Goal: Feedback & Contribution: Contribute content

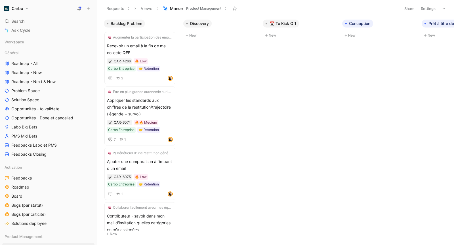
click at [91, 9] on button at bounding box center [88, 9] width 8 height 8
click at [125, 11] on button "New feedback c" at bounding box center [126, 11] width 61 height 10
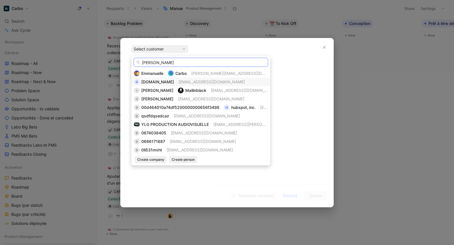
type input "[PERSON_NAME]"
paste input "[EMAIL_ADDRESS][DOMAIN_NAME]"
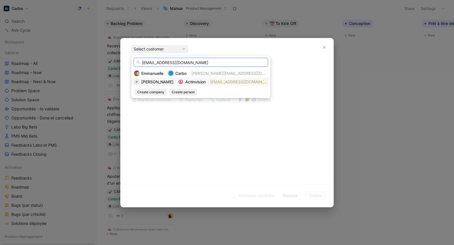
type input "[EMAIL_ADDRESS][DOMAIN_NAME]"
click at [155, 82] on span "[PERSON_NAME]" at bounding box center [157, 82] width 32 height 5
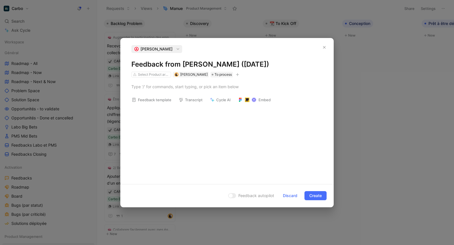
click at [221, 63] on h1 "Feedback from [PERSON_NAME] ([DATE])" at bounding box center [226, 64] width 191 height 9
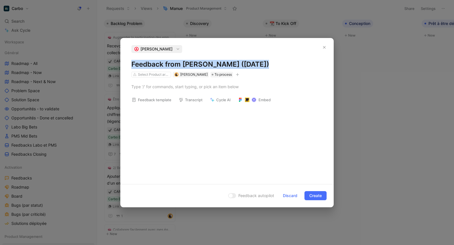
click at [221, 63] on h1 "Feedback from [PERSON_NAME] ([DATE])" at bounding box center [226, 64] width 191 height 9
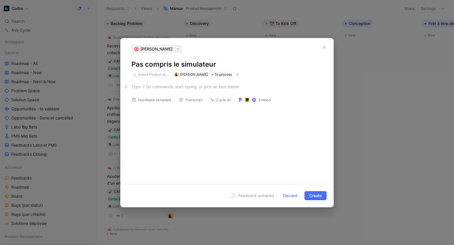
click at [165, 91] on p at bounding box center [227, 86] width 213 height 9
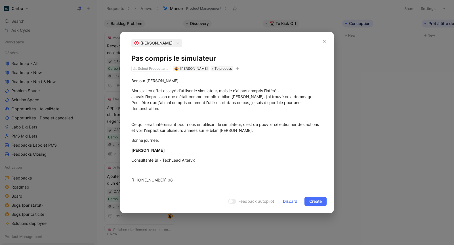
click at [246, 67] on div "Select Product areas [PERSON_NAME] To process" at bounding box center [226, 69] width 191 height 6
click at [239, 67] on icon "button" at bounding box center [237, 68] width 3 height 3
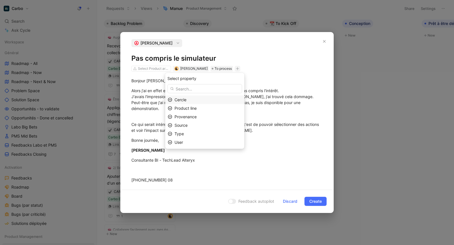
click at [209, 101] on div "Cercle" at bounding box center [208, 100] width 67 height 7
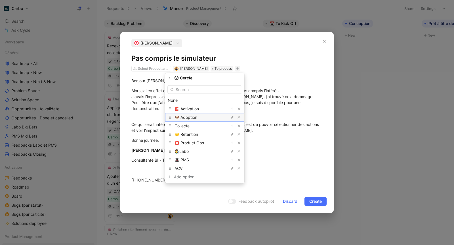
click at [208, 115] on div "🐶 Adoption" at bounding box center [196, 117] width 43 height 7
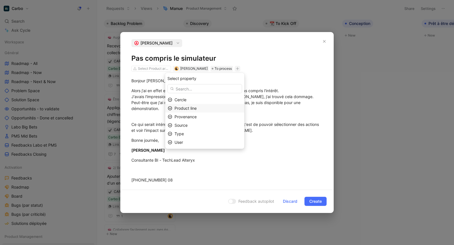
click at [205, 106] on div "Product line" at bounding box center [208, 108] width 67 height 7
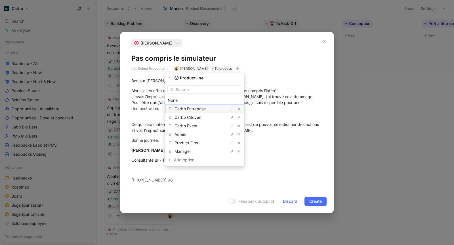
click at [206, 109] on span "Carbo Entreprise" at bounding box center [190, 108] width 31 height 5
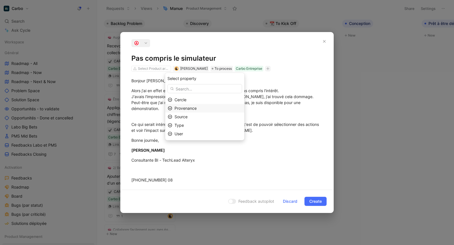
click at [202, 110] on div "Provenance" at bounding box center [208, 108] width 67 height 7
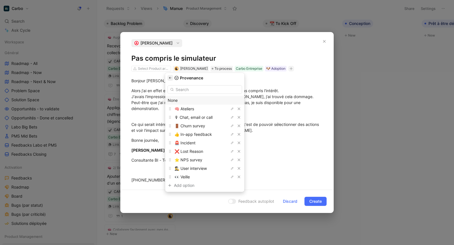
click at [172, 78] on icon "button" at bounding box center [170, 77] width 3 height 3
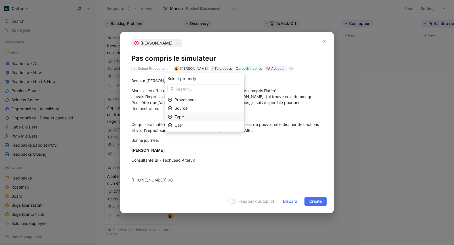
click at [184, 117] on span "Type" at bounding box center [179, 116] width 9 height 5
click at [172, 78] on icon "button" at bounding box center [170, 77] width 3 height 3
click at [202, 126] on div "User" at bounding box center [208, 125] width 67 height 7
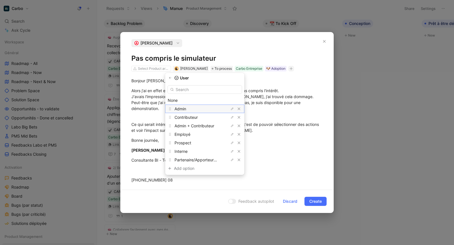
click at [202, 107] on div "Admin" at bounding box center [196, 109] width 43 height 7
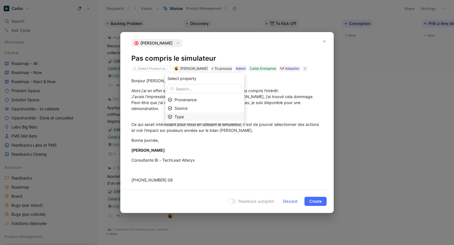
click at [184, 116] on span "Type" at bounding box center [179, 116] width 9 height 5
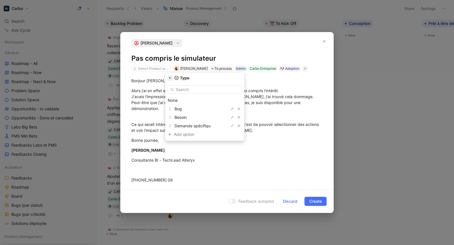
click at [172, 78] on icon "button" at bounding box center [170, 77] width 3 height 3
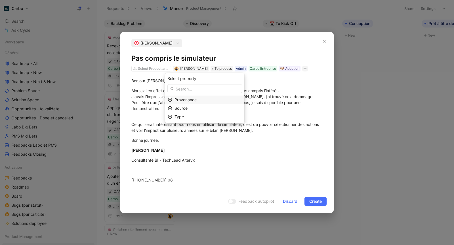
click at [187, 99] on span "Provenance" at bounding box center [186, 99] width 22 height 5
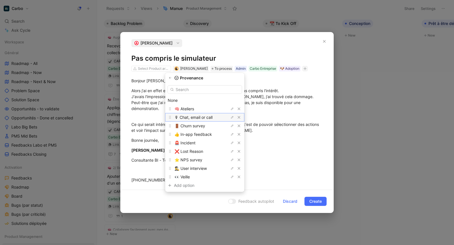
click at [197, 116] on span "🎙 Chat, email or call" at bounding box center [194, 117] width 38 height 5
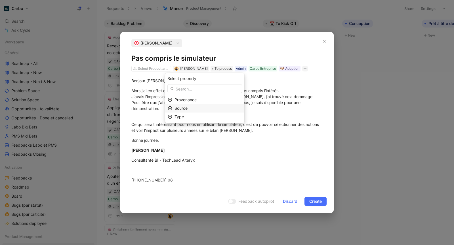
click at [195, 108] on div "Source" at bounding box center [208, 108] width 67 height 7
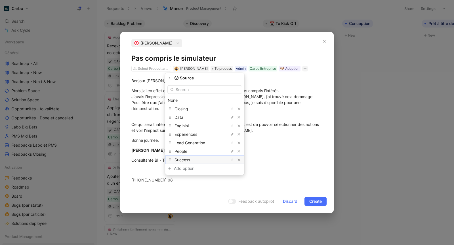
click at [201, 158] on div "Success" at bounding box center [196, 160] width 43 height 7
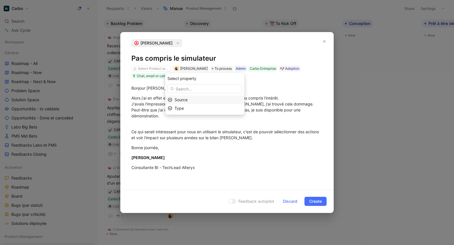
click at [196, 101] on div "Source" at bounding box center [208, 100] width 67 height 7
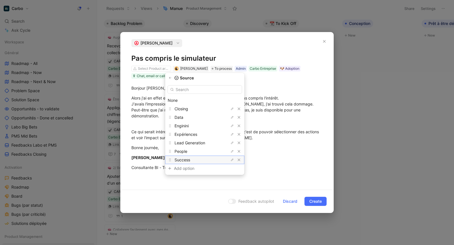
click at [190, 161] on span "Success" at bounding box center [183, 160] width 16 height 5
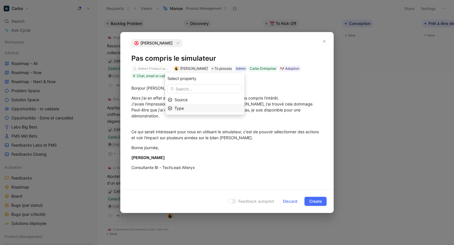
click at [191, 112] on div "Type" at bounding box center [204, 108] width 79 height 9
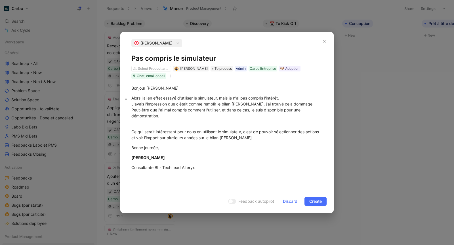
click at [265, 112] on div "Alors j'ai en effet essayé d'utiliser le simulateur, mais je n'ai pas compris l…" at bounding box center [226, 107] width 191 height 24
click at [132, 90] on div "Bonjour [PERSON_NAME]," at bounding box center [226, 88] width 191 height 6
click at [205, 167] on div "Consultante BI - TechLead Alteryx" at bounding box center [226, 168] width 191 height 6
click at [316, 202] on span "Create" at bounding box center [316, 201] width 12 height 7
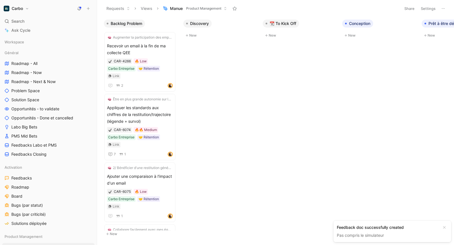
click at [379, 232] on div "Pas compris le simulateur" at bounding box center [388, 235] width 102 height 7
click at [375, 235] on link "Pas compris le simulateur" at bounding box center [360, 235] width 47 height 5
